Goal: Information Seeking & Learning: Learn about a topic

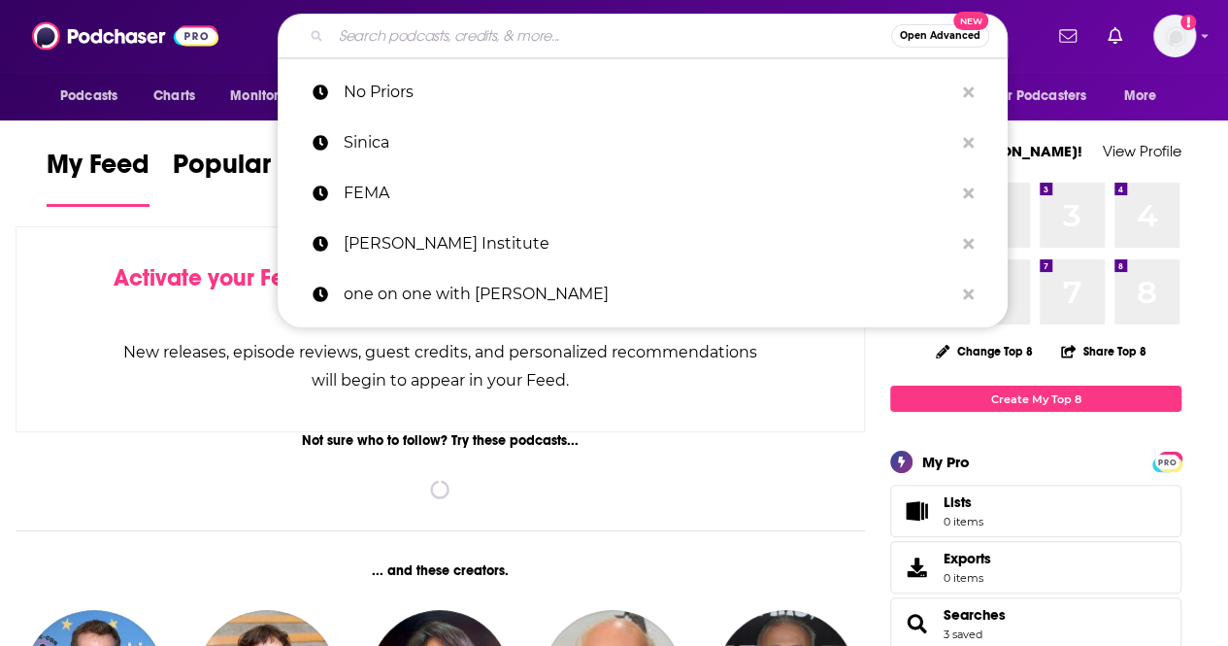
click at [789, 43] on input "Search podcasts, credits, & more..." at bounding box center [611, 35] width 560 height 31
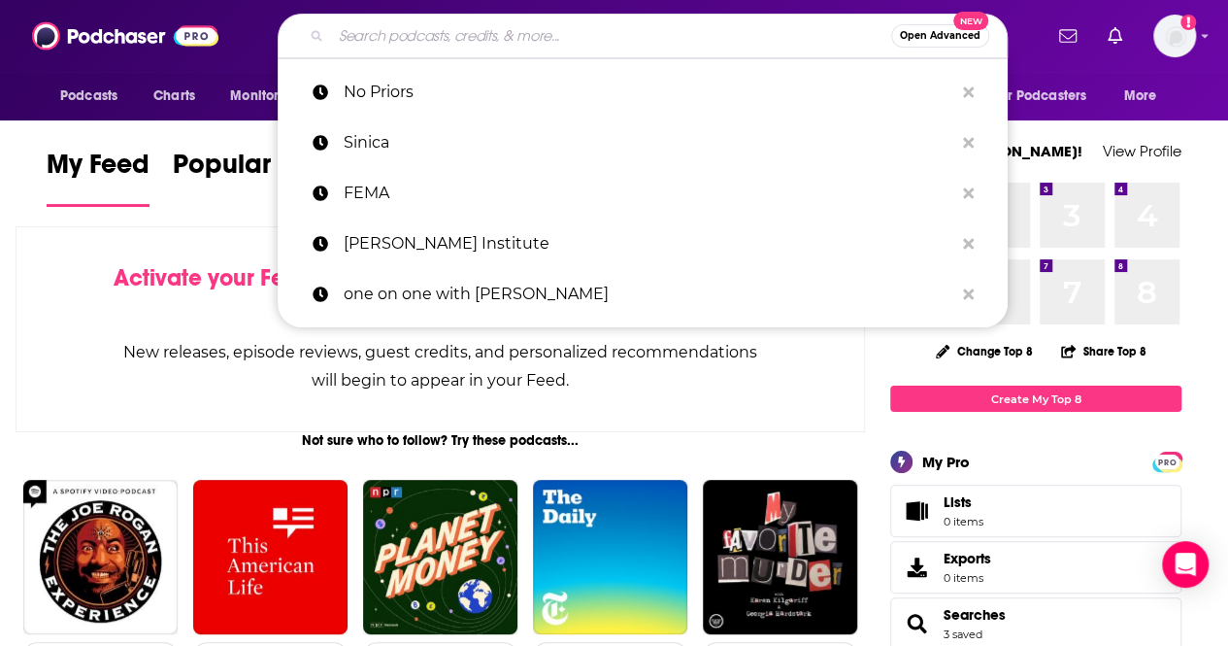
type input "c"
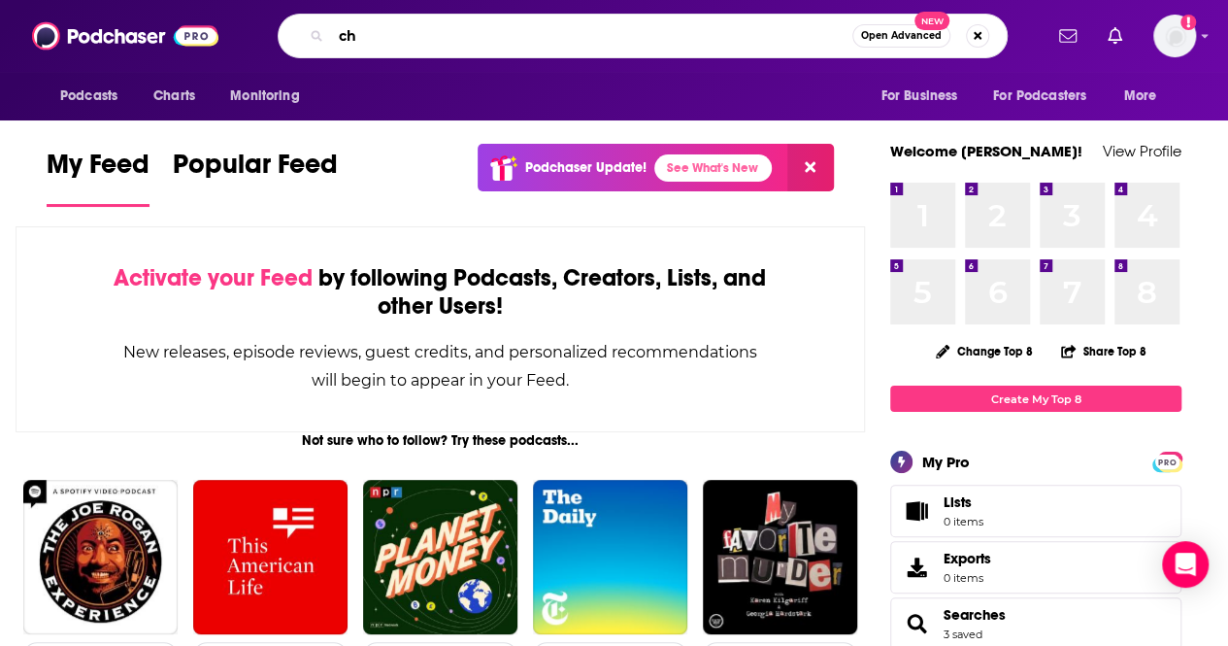
type input "c"
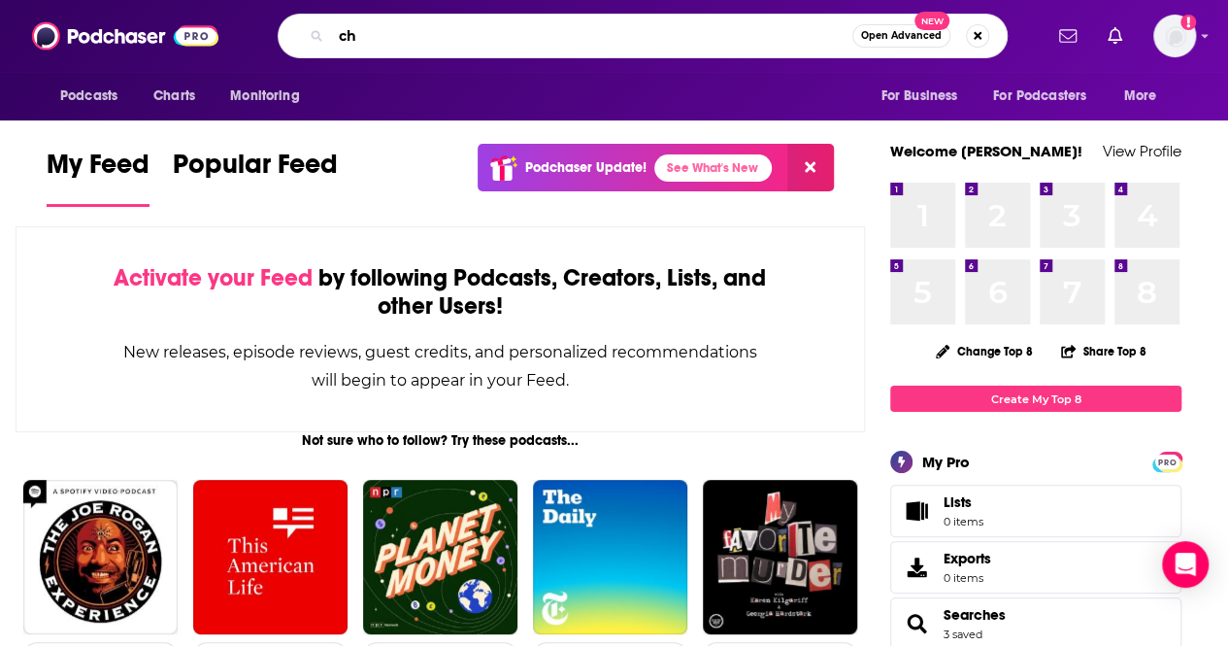
type input "c"
type input "ukraine latest"
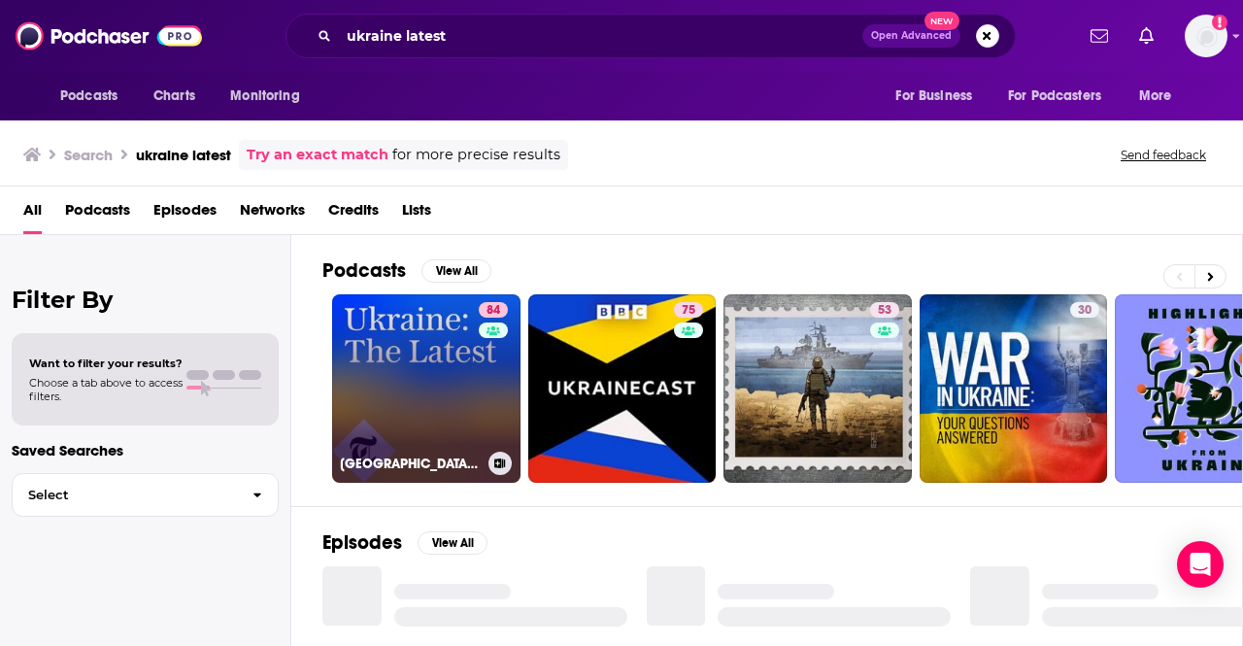
click at [375, 361] on link "84 [GEOGRAPHIC_DATA]: The Latest" at bounding box center [426, 388] width 188 height 188
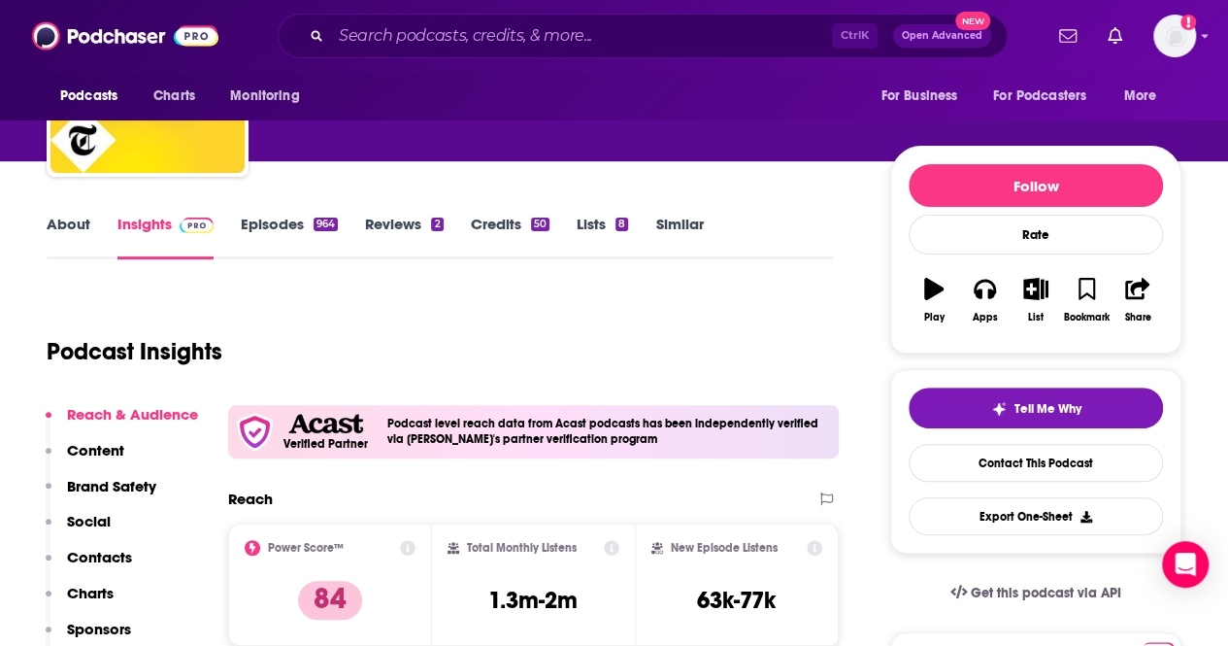
scroll to position [97, 0]
